Goal: Task Accomplishment & Management: Manage account settings

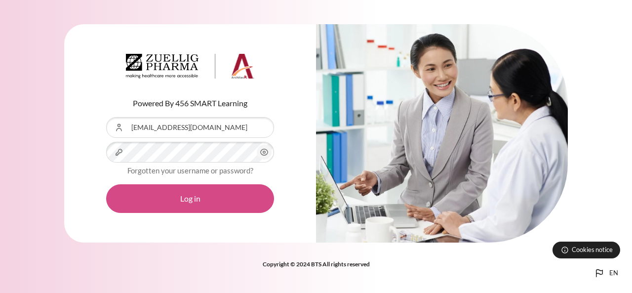
click at [185, 201] on button "Log in" at bounding box center [190, 198] width 168 height 29
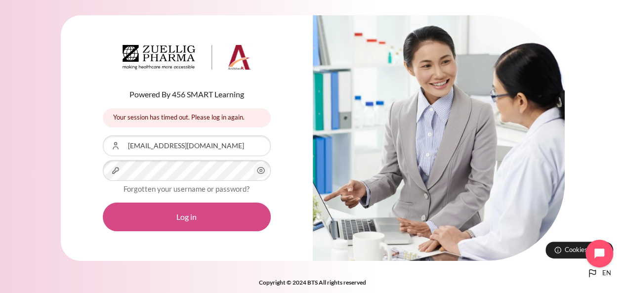
click at [165, 217] on button "Log in" at bounding box center [187, 216] width 168 height 29
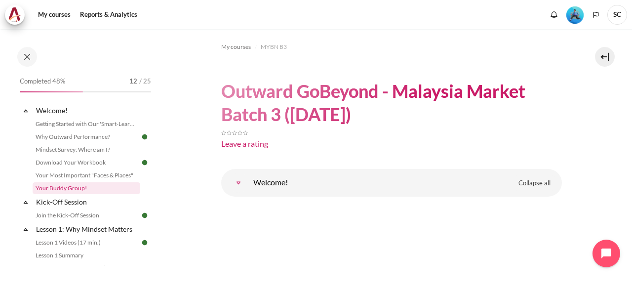
click at [76, 188] on link "Your Buddy Group!" at bounding box center [87, 188] width 108 height 12
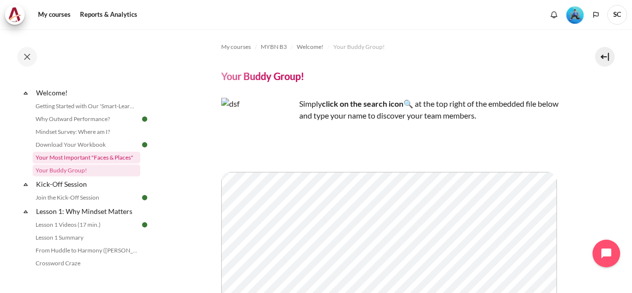
click at [92, 154] on link "Your Most Important "Faces & Places"" at bounding box center [87, 158] width 108 height 12
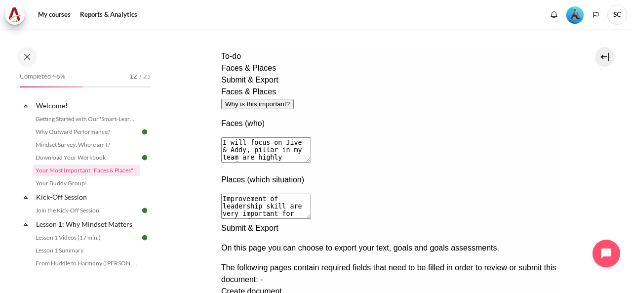
scroll to position [244, 0]
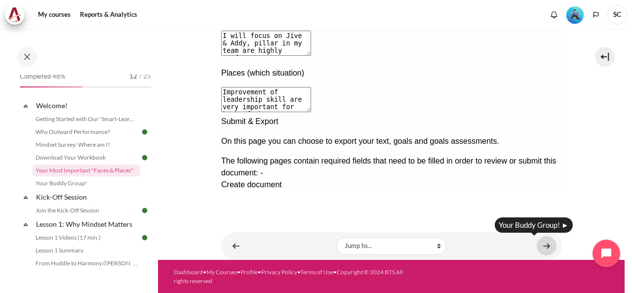
click at [545, 245] on link "Content" at bounding box center [547, 245] width 20 height 19
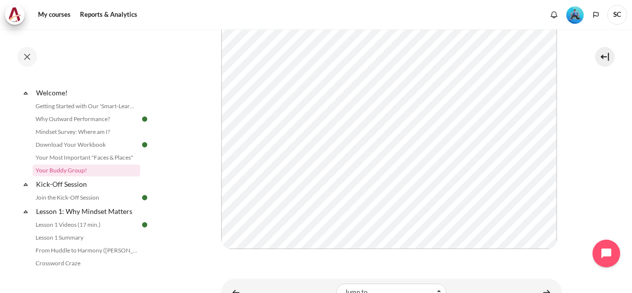
scroll to position [269, 0]
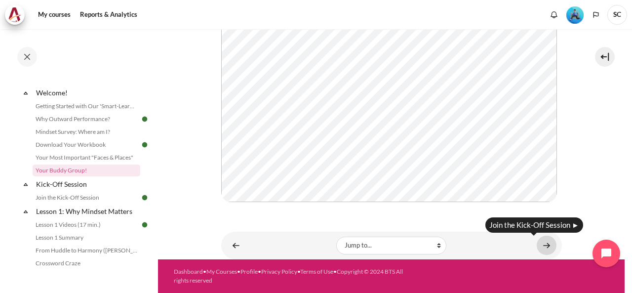
click at [543, 243] on link "Content" at bounding box center [547, 245] width 20 height 19
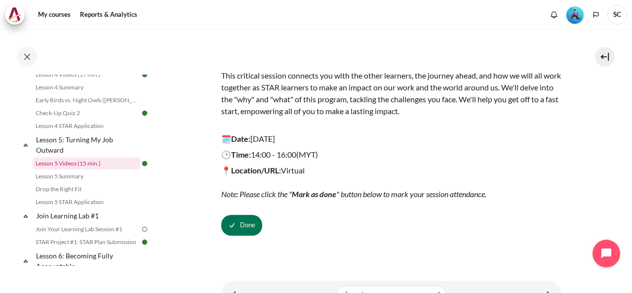
scroll to position [440, 0]
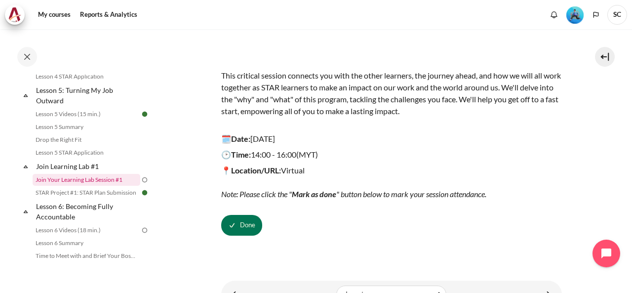
click at [102, 186] on link "Join Your Learning Lab Session #1" at bounding box center [87, 180] width 108 height 12
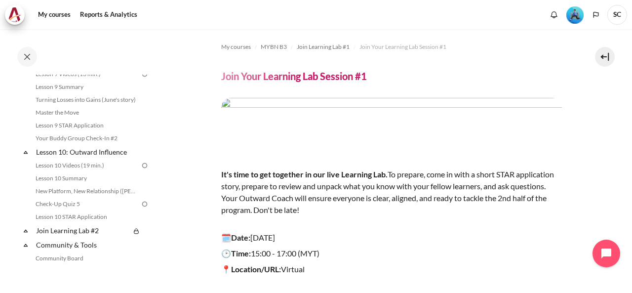
scroll to position [904, 0]
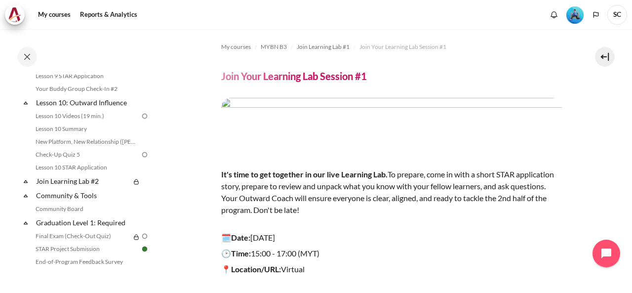
click at [25, 183] on icon at bounding box center [25, 181] width 3 height 2
click at [70, 188] on link "Join Learning Lab #2" at bounding box center [83, 180] width 96 height 13
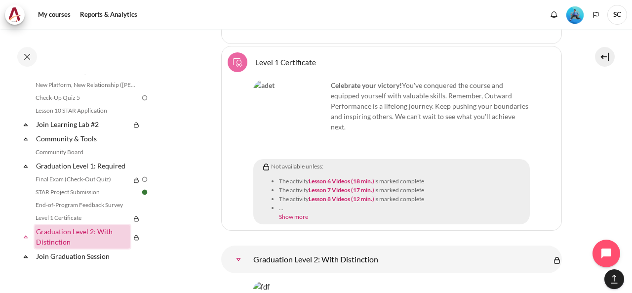
scroll to position [974, 0]
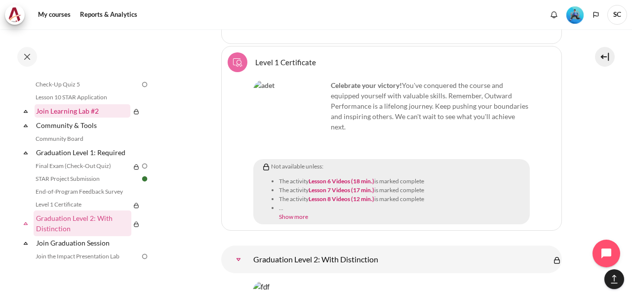
click at [109, 118] on link "Join Learning Lab #2" at bounding box center [83, 110] width 96 height 13
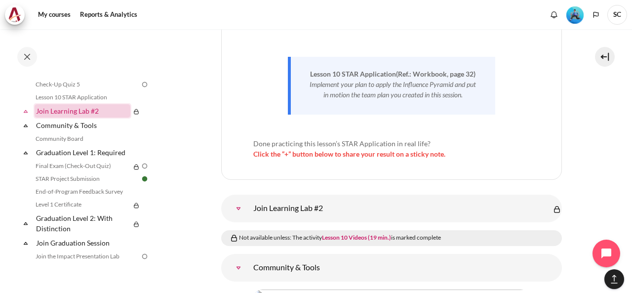
click at [76, 118] on link "Join Learning Lab #2" at bounding box center [83, 110] width 96 height 13
click at [97, 118] on link "Join Learning Lab #2" at bounding box center [83, 110] width 96 height 13
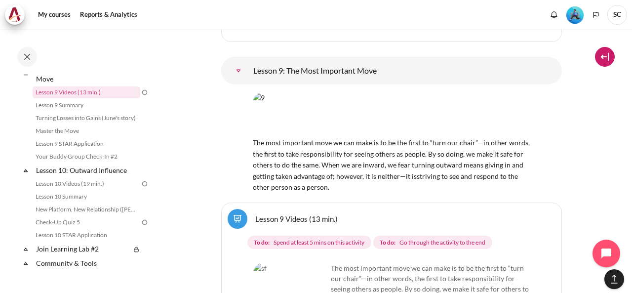
scroll to position [9073, 0]
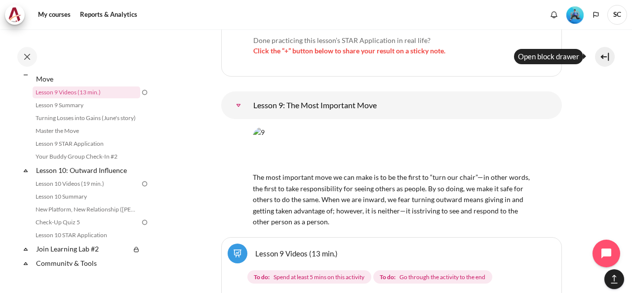
click at [603, 57] on button at bounding box center [605, 57] width 20 height 20
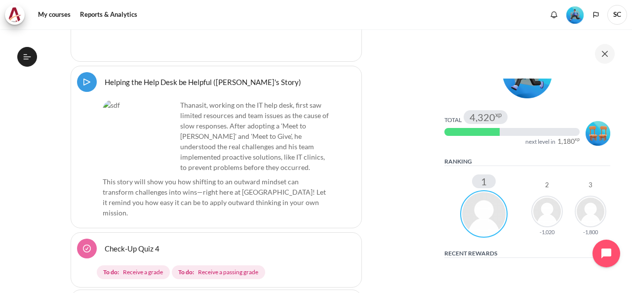
scroll to position [148, 0]
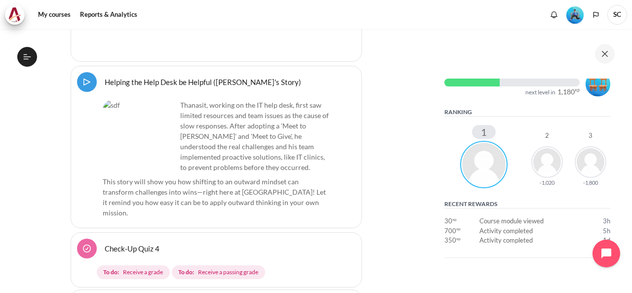
click at [480, 171] on img "Blocks" at bounding box center [483, 164] width 47 height 47
click at [579, 159] on img "Blocks" at bounding box center [591, 162] width 32 height 32
click at [496, 165] on img "Blocks" at bounding box center [483, 164] width 47 height 47
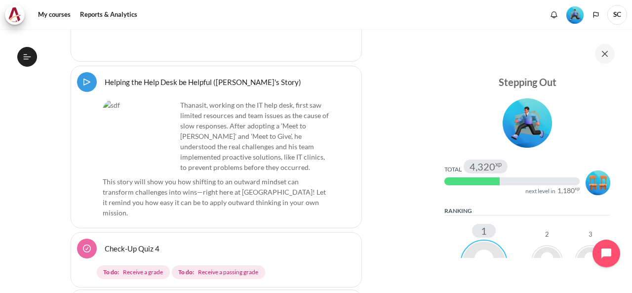
click at [602, 193] on img "Level #4" at bounding box center [598, 182] width 25 height 25
click at [592, 188] on img "Level #4" at bounding box center [598, 182] width 25 height 25
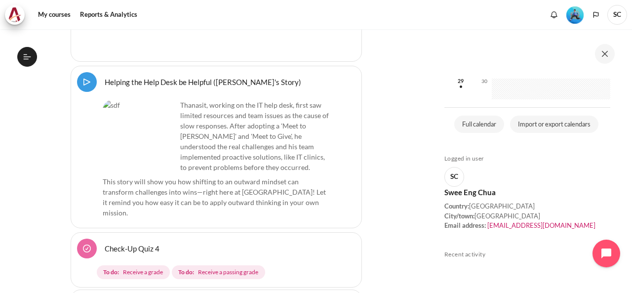
scroll to position [633, 0]
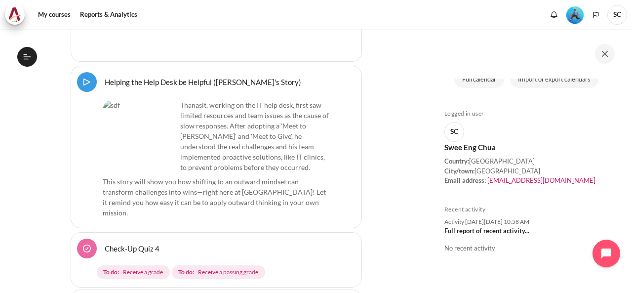
click at [486, 157] on div "Country: Thailand" at bounding box center [527, 162] width 166 height 10
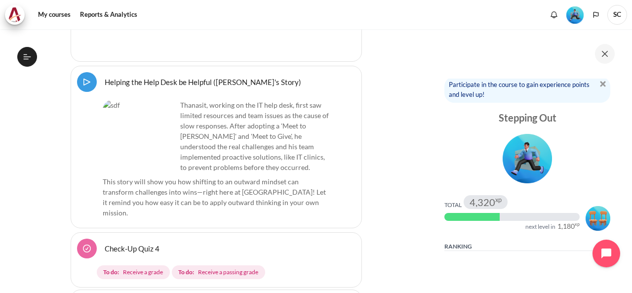
scroll to position [0, 0]
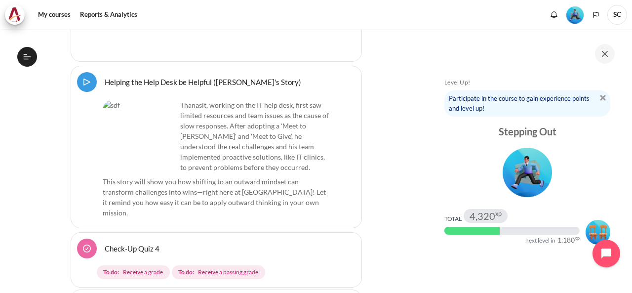
click at [572, 17] on img "Level #3" at bounding box center [574, 14] width 17 height 17
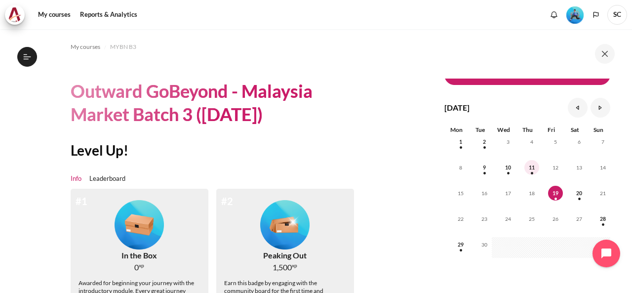
scroll to position [93, 0]
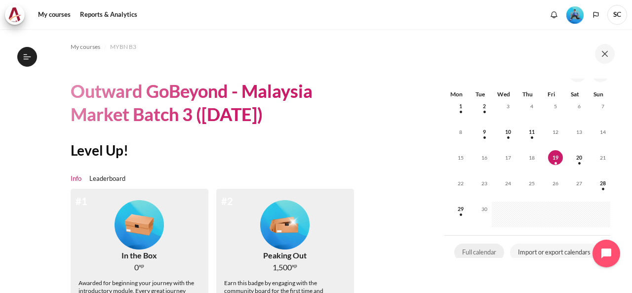
click at [472, 249] on link "Full calendar" at bounding box center [479, 252] width 50 height 18
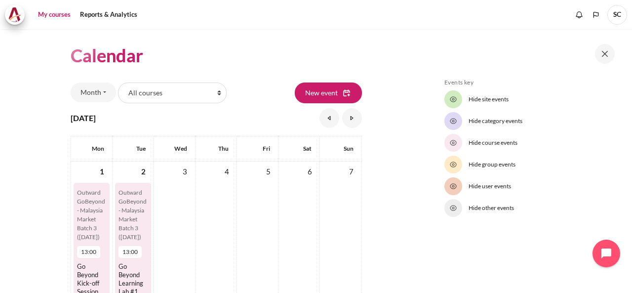
click at [53, 12] on link "My courses" at bounding box center [55, 15] width 40 height 20
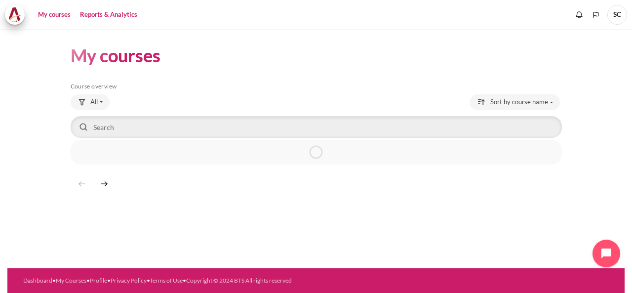
click at [111, 15] on link "Reports & Analytics" at bounding box center [109, 15] width 64 height 20
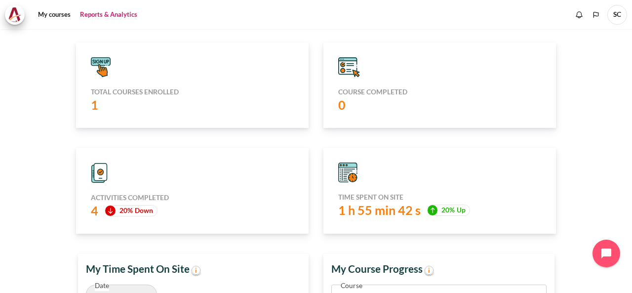
scroll to position [148, 0]
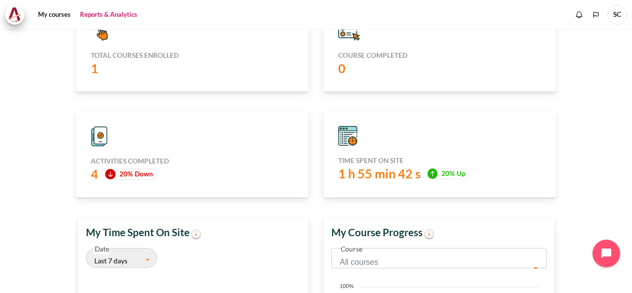
click at [130, 166] on div "4 20% Down" at bounding box center [192, 173] width 203 height 17
click at [128, 171] on span "20% Down" at bounding box center [131, 173] width 53 height 11
click at [125, 178] on span "20% Down" at bounding box center [131, 173] width 53 height 11
click at [93, 129] on icon "Content" at bounding box center [98, 137] width 13 height 17
click at [110, 171] on img "Content" at bounding box center [110, 174] width 10 height 10
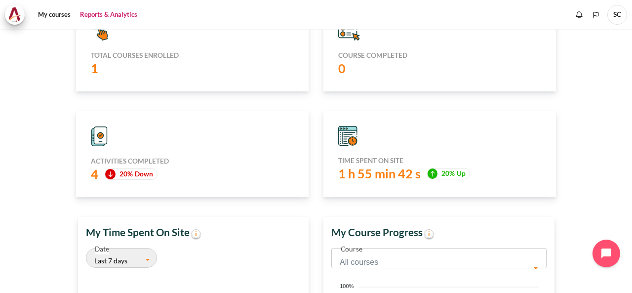
click at [130, 171] on span "20% Down" at bounding box center [131, 173] width 53 height 11
click at [93, 129] on icon "Content" at bounding box center [98, 137] width 13 height 17
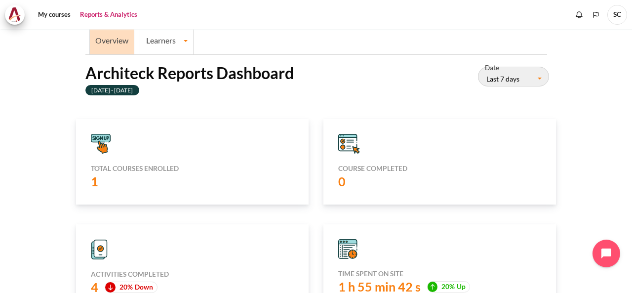
scroll to position [0, 0]
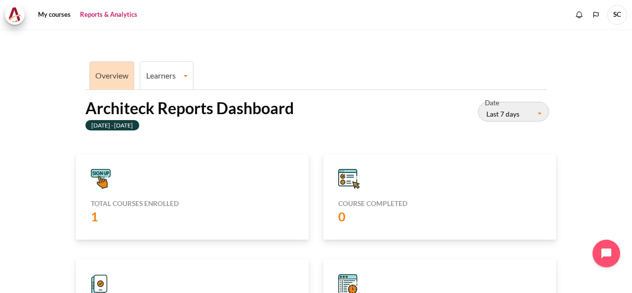
click at [160, 81] on li "Learners Learner Course Progress" at bounding box center [167, 75] width 54 height 28
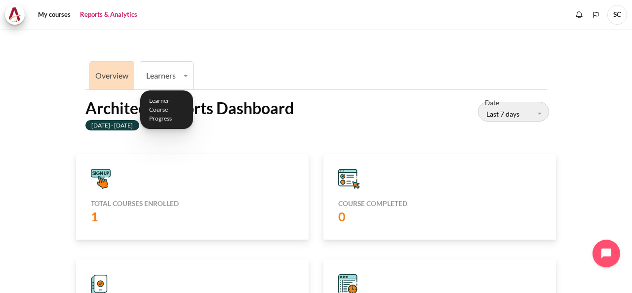
click at [115, 74] on link "Overview" at bounding box center [111, 75] width 33 height 9
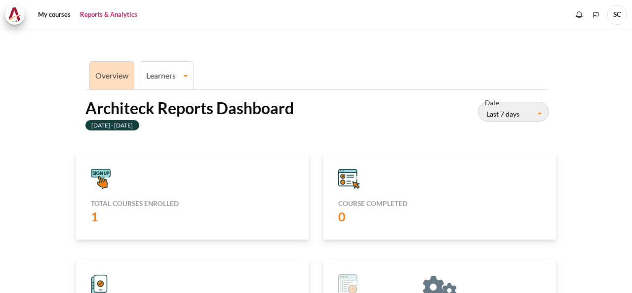
scroll to position [197, 221]
click at [64, 13] on link "My courses" at bounding box center [55, 15] width 40 height 20
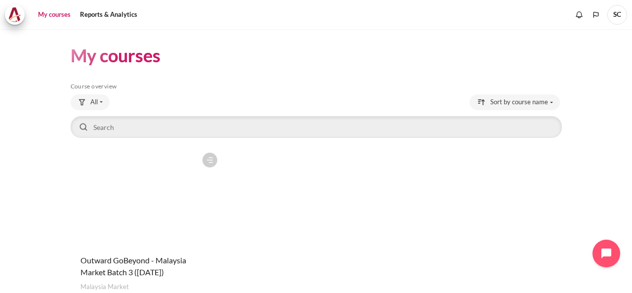
click at [181, 191] on figure "Content" at bounding box center [147, 197] width 152 height 99
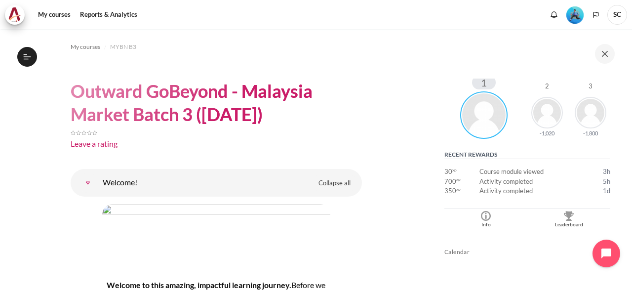
scroll to position [247, 0]
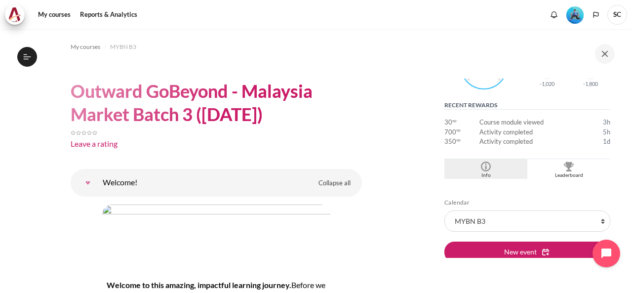
click at [481, 165] on img "Blocks" at bounding box center [486, 166] width 10 height 10
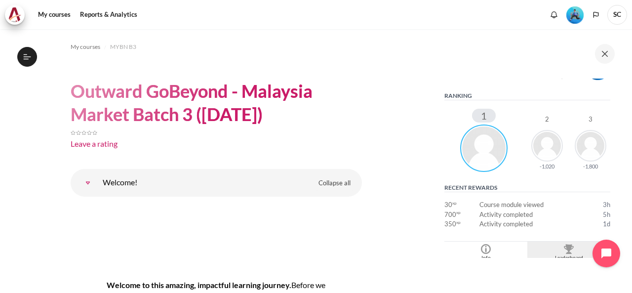
scroll to position [198, 0]
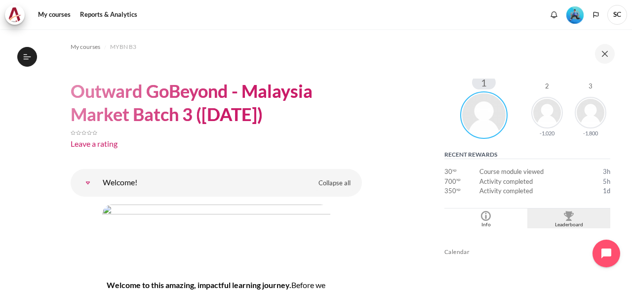
click at [565, 216] on img "Blocks" at bounding box center [569, 216] width 10 height 10
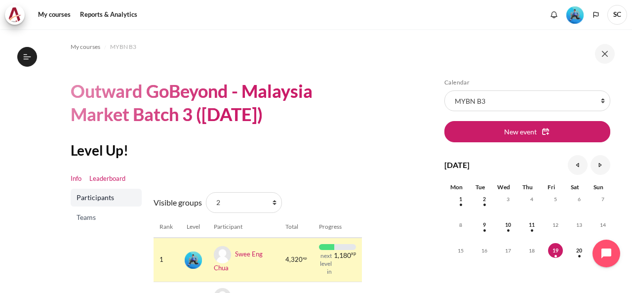
click at [80, 180] on link "Info" at bounding box center [76, 179] width 11 height 10
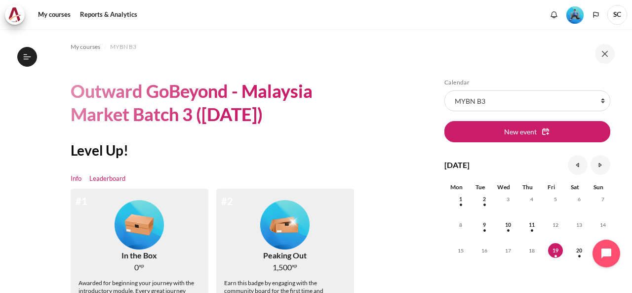
click at [114, 176] on link "Leaderboard" at bounding box center [107, 179] width 36 height 10
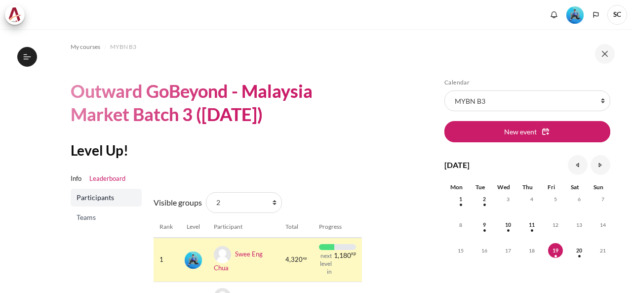
click at [90, 219] on span "Teams" at bounding box center [107, 217] width 61 height 10
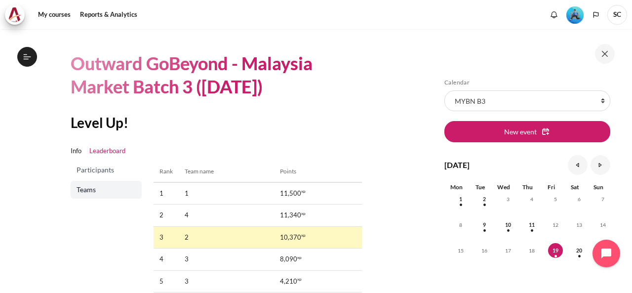
scroll to position [49, 0]
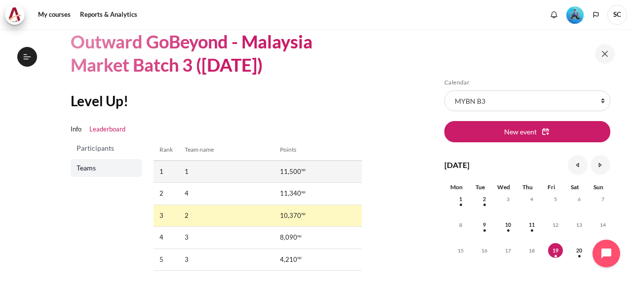
click at [262, 174] on td "1" at bounding box center [227, 171] width 96 height 22
click at [116, 151] on span "Participants" at bounding box center [107, 148] width 61 height 10
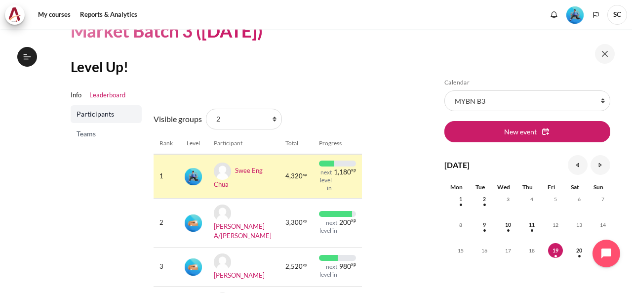
scroll to position [99, 0]
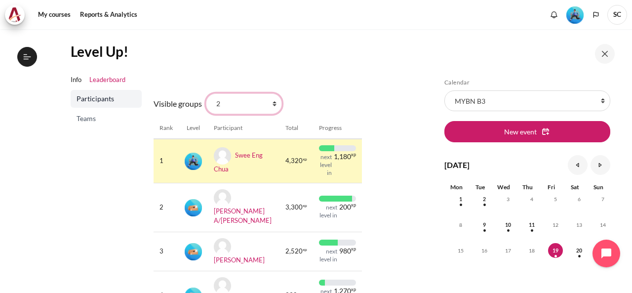
click at [270, 107] on select "All participants 2 1 3 3 4" at bounding box center [244, 103] width 76 height 21
select select "4961"
click at [206, 93] on select "All participants 2 1 3 3 4" at bounding box center [244, 103] width 76 height 21
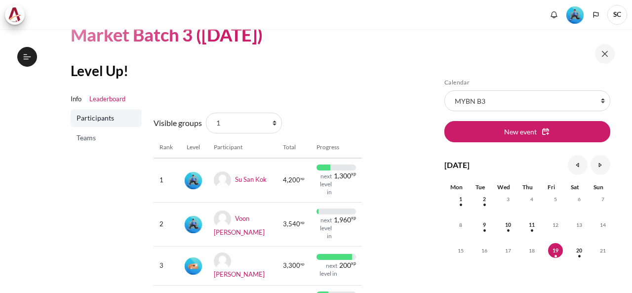
scroll to position [99, 0]
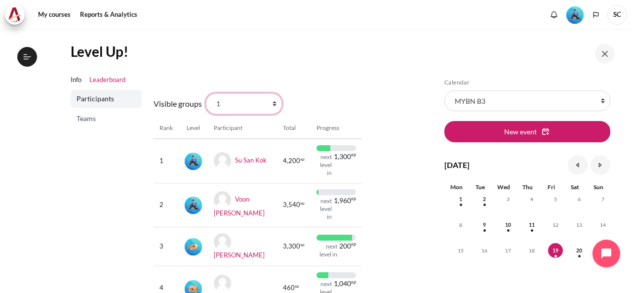
click at [274, 104] on select "All participants 2 1 3 3 4" at bounding box center [244, 103] width 76 height 21
select select "4979"
click at [206, 93] on select "All participants 2 1 3 3 4" at bounding box center [244, 103] width 76 height 21
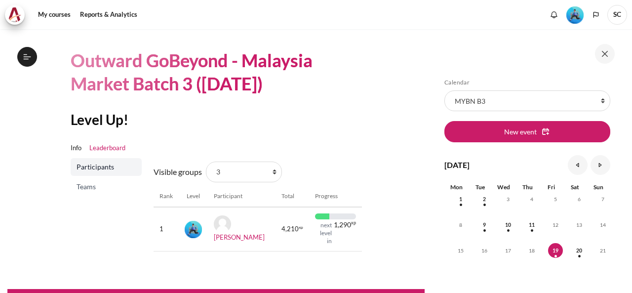
scroll to position [55, 0]
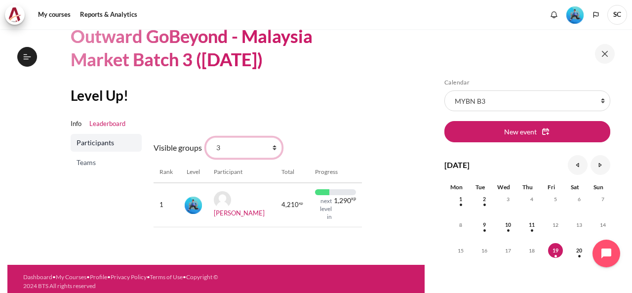
click at [272, 153] on select "All participants 2 1 3 3 4" at bounding box center [244, 147] width 76 height 21
select select "4963"
click at [206, 137] on select "All participants 2 1 3 3 4" at bounding box center [244, 147] width 76 height 21
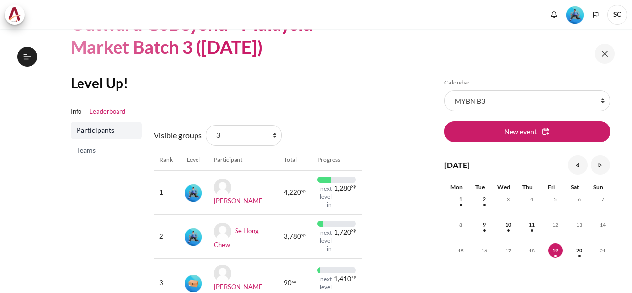
scroll to position [99, 0]
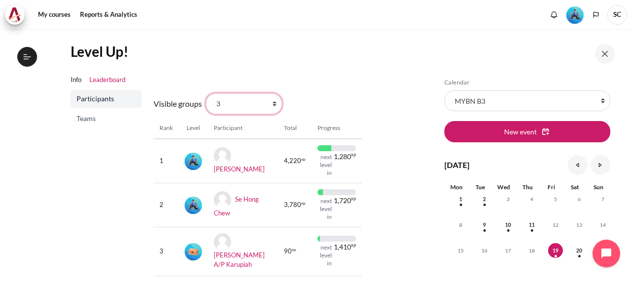
click at [273, 105] on select "All participants 2 1 3 3 4" at bounding box center [244, 103] width 76 height 21
select select "4964"
click at [206, 93] on select "All participants 2 1 3 3 4" at bounding box center [244, 103] width 76 height 21
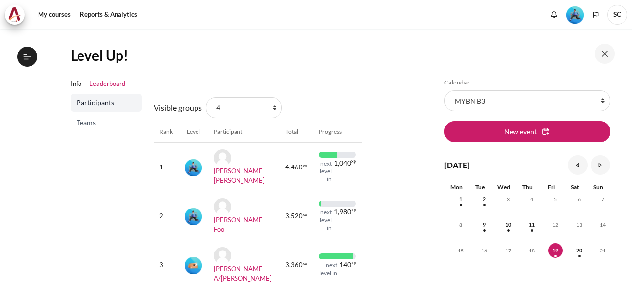
scroll to position [99, 0]
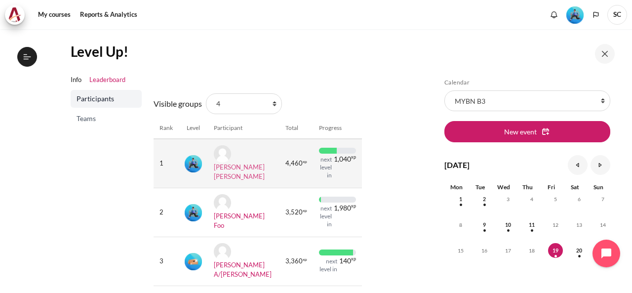
click at [237, 167] on link "[PERSON_NAME] [PERSON_NAME]" at bounding box center [239, 172] width 51 height 18
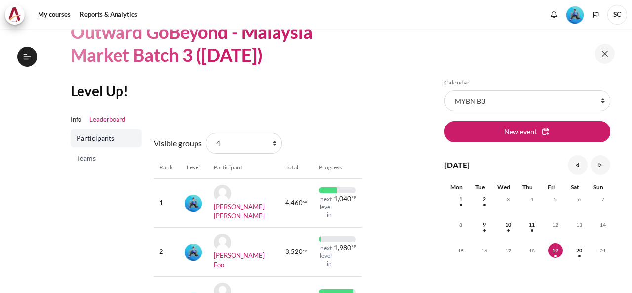
scroll to position [99, 0]
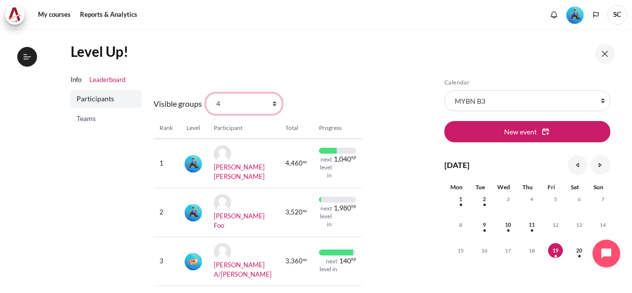
click at [270, 104] on select "All participants 2 1 3 3 4" at bounding box center [244, 103] width 76 height 21
select select "4962"
click at [206, 93] on select "All participants 2 1 3 3 4" at bounding box center [244, 103] width 76 height 21
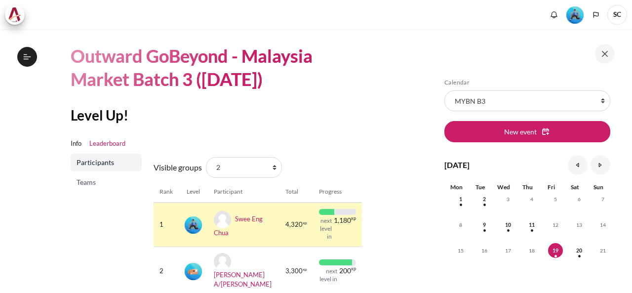
scroll to position [49, 0]
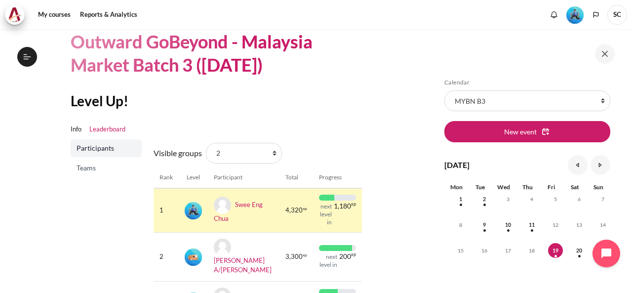
click at [195, 212] on img "Level #3" at bounding box center [193, 210] width 17 height 17
click at [240, 206] on link "Swee Eng Chua" at bounding box center [238, 211] width 49 height 22
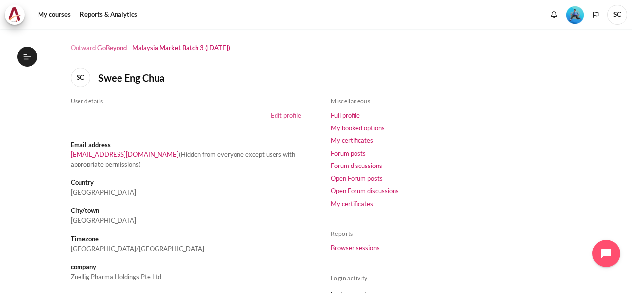
click at [282, 116] on link "Edit profile" at bounding box center [286, 115] width 31 height 8
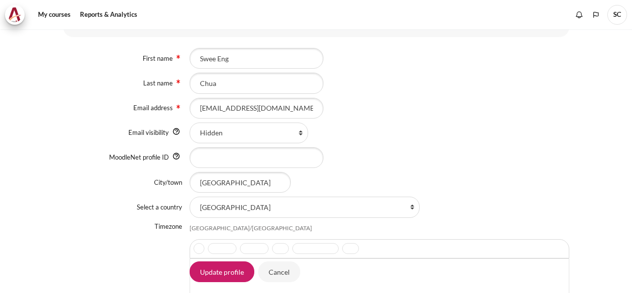
scroll to position [198, 0]
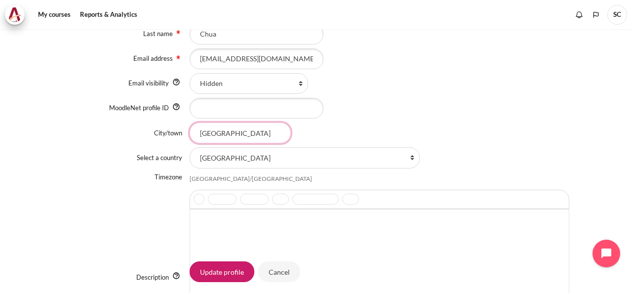
drag, startPoint x: 251, startPoint y: 137, endPoint x: 161, endPoint y: 136, distance: 90.4
click at [161, 136] on div "City/town Bangkok" at bounding box center [316, 132] width 506 height 21
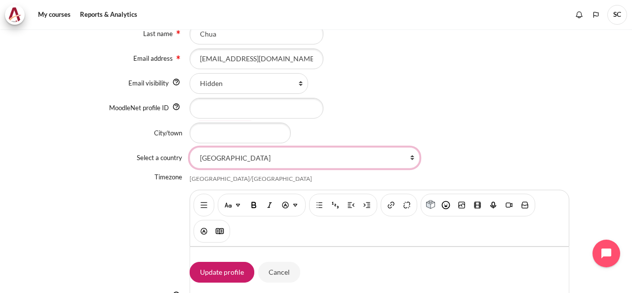
drag, startPoint x: 175, startPoint y: 164, endPoint x: 155, endPoint y: 165, distance: 20.3
click at [155, 165] on div "Select a country Select a country... Afghanistan Åland Islands Albania Algeria …" at bounding box center [316, 157] width 506 height 21
select select "MY"
click at [190, 147] on select "Select a country... Afghanistan Åland Islands Albania Algeria American Samoa An…" at bounding box center [305, 157] width 230 height 21
click at [244, 132] on input "City/town" at bounding box center [240, 132] width 101 height 21
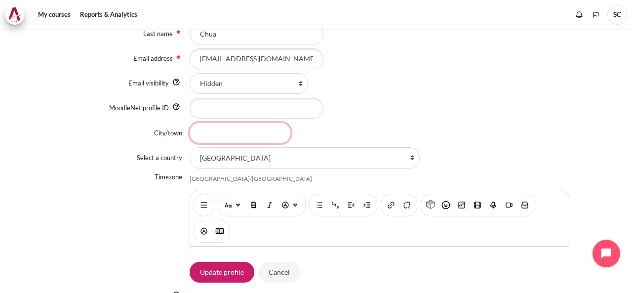
click at [276, 132] on input "City/town" at bounding box center [240, 132] width 101 height 21
click at [250, 134] on input "City/town" at bounding box center [240, 132] width 101 height 21
type input "s"
type input "[PERSON_NAME] [PERSON_NAME]"
click at [409, 130] on div "[PERSON_NAME] [PERSON_NAME]" at bounding box center [380, 132] width 380 height 21
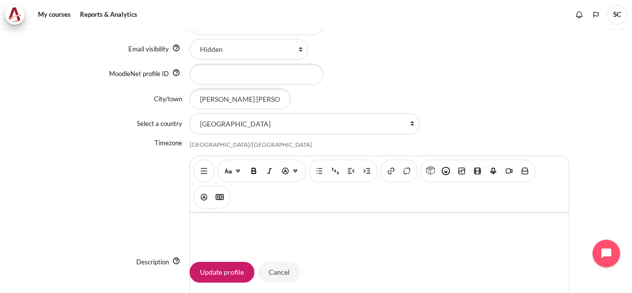
scroll to position [247, 0]
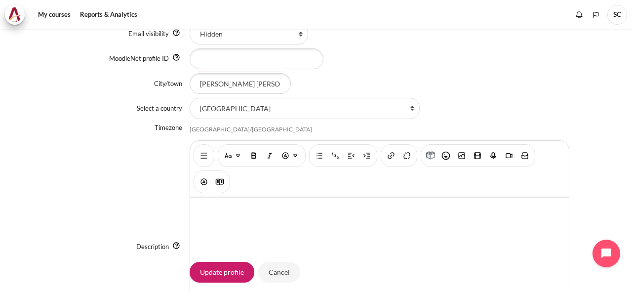
click at [253, 130] on div "[GEOGRAPHIC_DATA]/[GEOGRAPHIC_DATA]" at bounding box center [380, 129] width 380 height 8
click at [233, 132] on div "[GEOGRAPHIC_DATA]/[GEOGRAPHIC_DATA]" at bounding box center [380, 129] width 380 height 8
click at [186, 131] on div "Timezone" at bounding box center [126, 130] width 126 height 14
click at [219, 130] on div "[GEOGRAPHIC_DATA]/[GEOGRAPHIC_DATA]" at bounding box center [251, 129] width 122 height 8
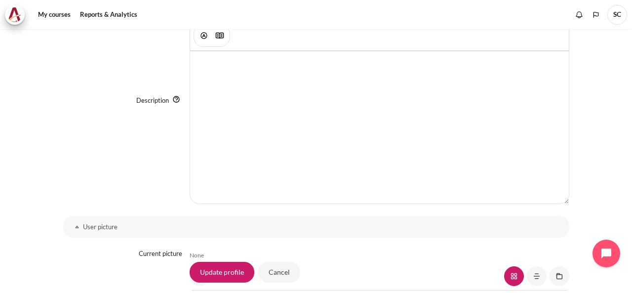
scroll to position [395, 0]
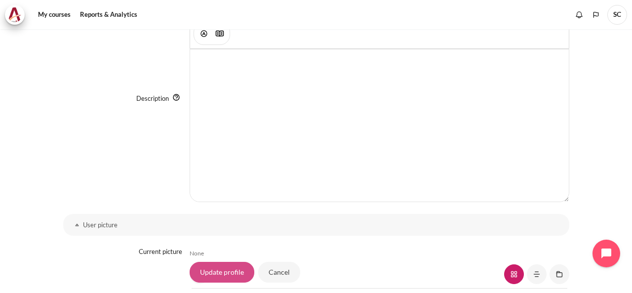
click at [225, 271] on input "Update profile" at bounding box center [222, 271] width 65 height 21
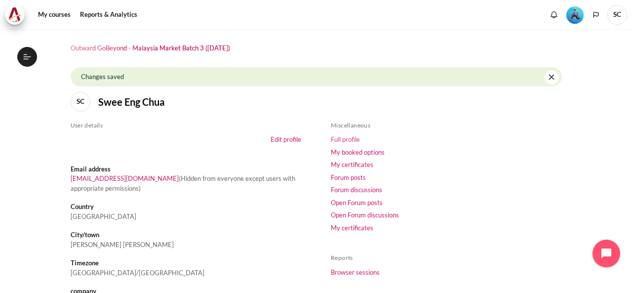
click at [350, 139] on link "Full profile" at bounding box center [345, 139] width 29 height 8
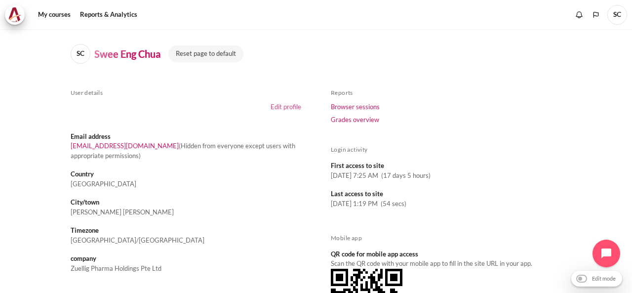
click at [287, 108] on link "Edit profile" at bounding box center [286, 107] width 31 height 8
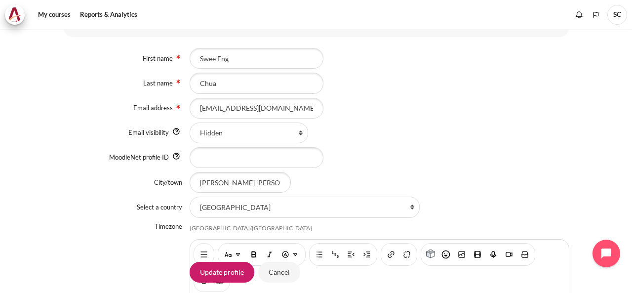
scroll to position [198, 0]
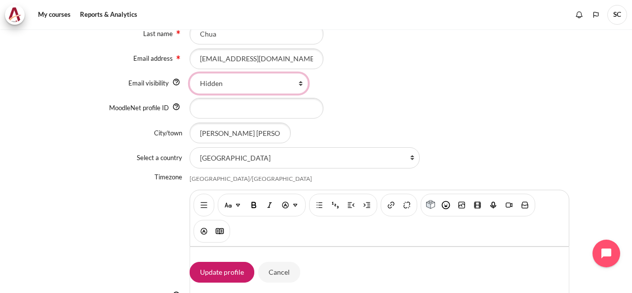
click at [297, 82] on select "Hidden Visible to everyone Visible to course participants" at bounding box center [249, 83] width 119 height 21
click at [190, 73] on select "Hidden Visible to everyone Visible to course participants" at bounding box center [249, 83] width 119 height 21
click at [297, 84] on select "Hidden Visible to everyone Visible to course participants" at bounding box center [249, 83] width 119 height 21
click at [190, 73] on select "Hidden Visible to everyone Visible to course participants" at bounding box center [249, 83] width 119 height 21
click at [298, 83] on select "Hidden Visible to everyone Visible to course participants" at bounding box center [249, 83] width 119 height 21
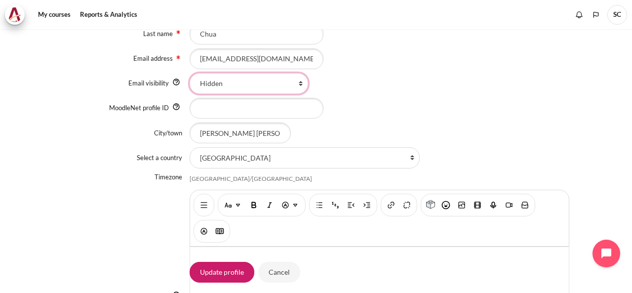
select select "2"
click at [190, 73] on select "Hidden Visible to everyone Visible to course participants" at bounding box center [249, 83] width 119 height 21
click at [224, 178] on div "Asia/Bangkok" at bounding box center [251, 179] width 122 height 8
click at [195, 181] on div "Asia/Bangkok" at bounding box center [251, 179] width 122 height 8
click at [195, 175] on div "Asia/Bangkok" at bounding box center [251, 179] width 122 height 8
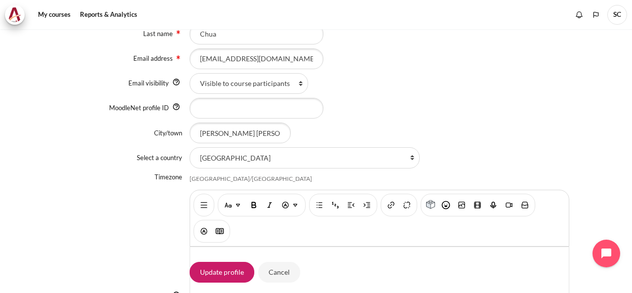
drag, startPoint x: 232, startPoint y: 178, endPoint x: 156, endPoint y: 179, distance: 76.1
click at [156, 179] on div "Timezone Asia/Bangkok" at bounding box center [316, 179] width 506 height 14
click at [229, 178] on div "Asia/Bangkok" at bounding box center [380, 179] width 380 height 8
click at [223, 177] on div "Asia/Bangkok" at bounding box center [251, 179] width 122 height 8
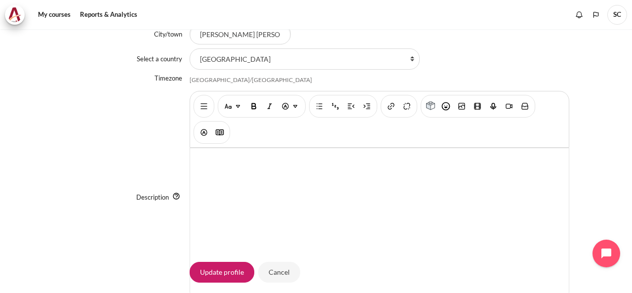
scroll to position [49, 0]
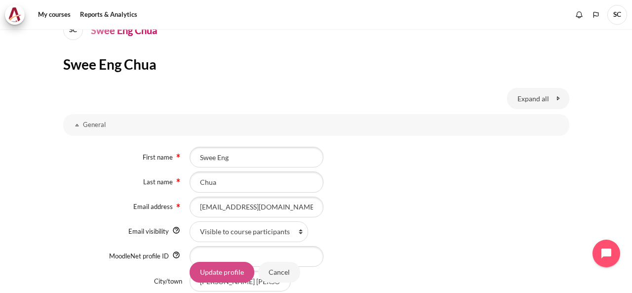
click at [224, 265] on input "Update profile" at bounding box center [222, 271] width 65 height 21
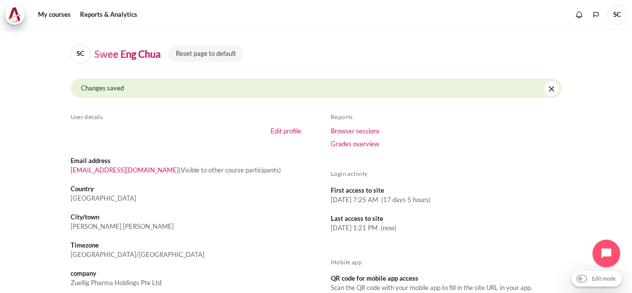
click at [83, 50] on span "SC" at bounding box center [81, 54] width 20 height 20
click at [46, 16] on link "My courses" at bounding box center [55, 15] width 40 height 20
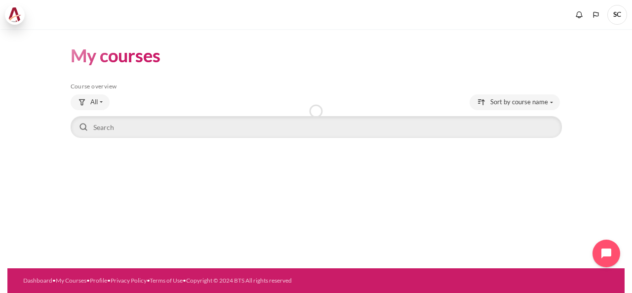
click at [13, 10] on img at bounding box center [15, 14] width 14 height 15
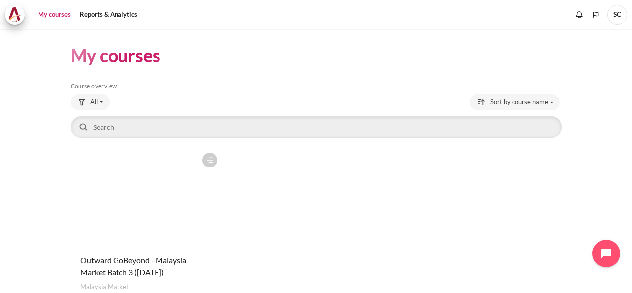
click at [140, 196] on figure "Content" at bounding box center [147, 197] width 152 height 99
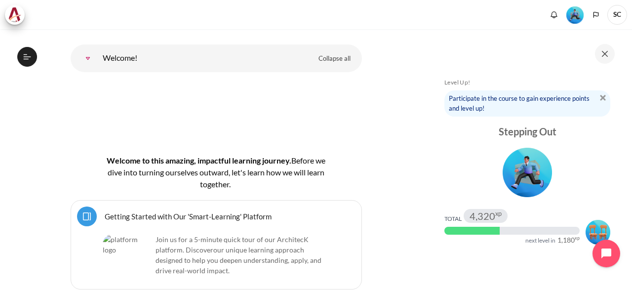
scroll to position [49, 0]
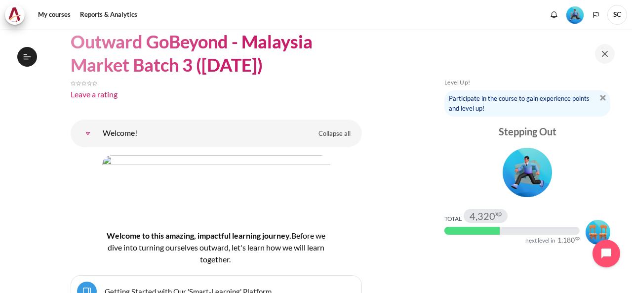
click at [577, 15] on img "Level #3" at bounding box center [574, 14] width 17 height 17
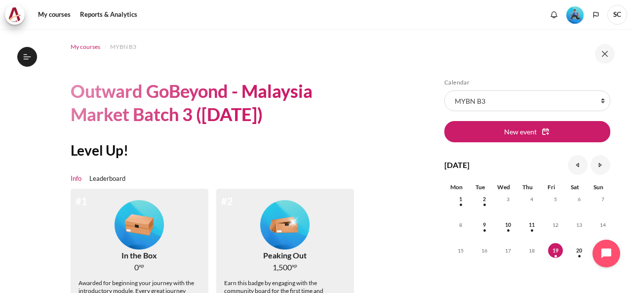
click at [90, 47] on span "My courses" at bounding box center [86, 46] width 30 height 9
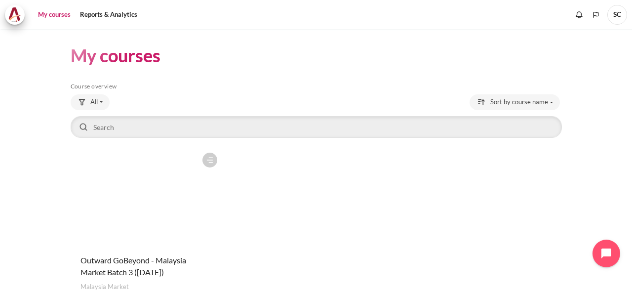
click at [118, 193] on figure "Content" at bounding box center [147, 197] width 152 height 99
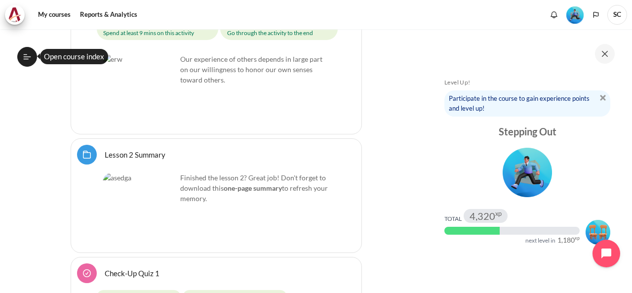
scroll to position [2645, 0]
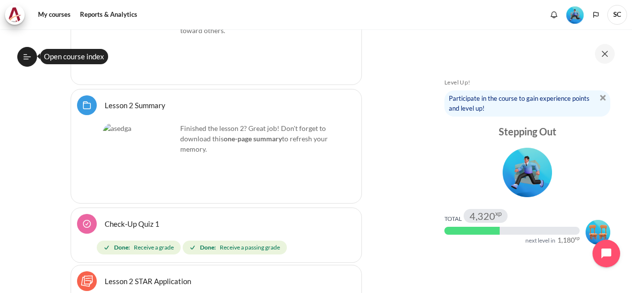
click at [613, 14] on span "SC" at bounding box center [617, 15] width 20 height 20
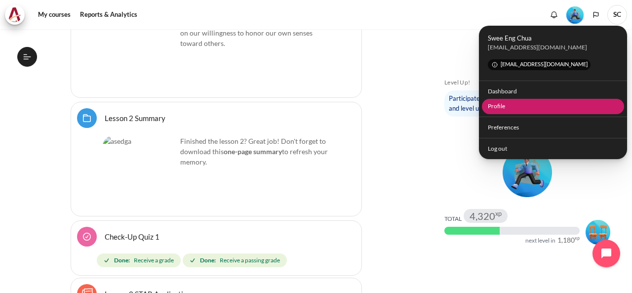
click at [513, 111] on link "Profile" at bounding box center [553, 106] width 143 height 15
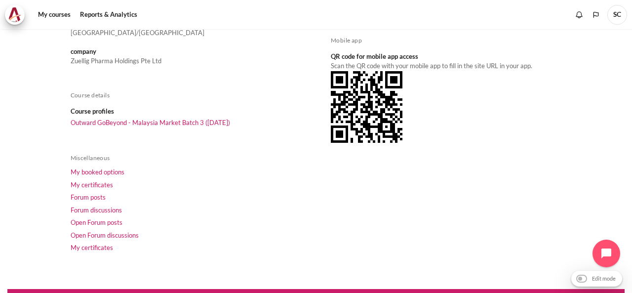
scroll to position [218, 0]
